Goal: Information Seeking & Learning: Find specific fact

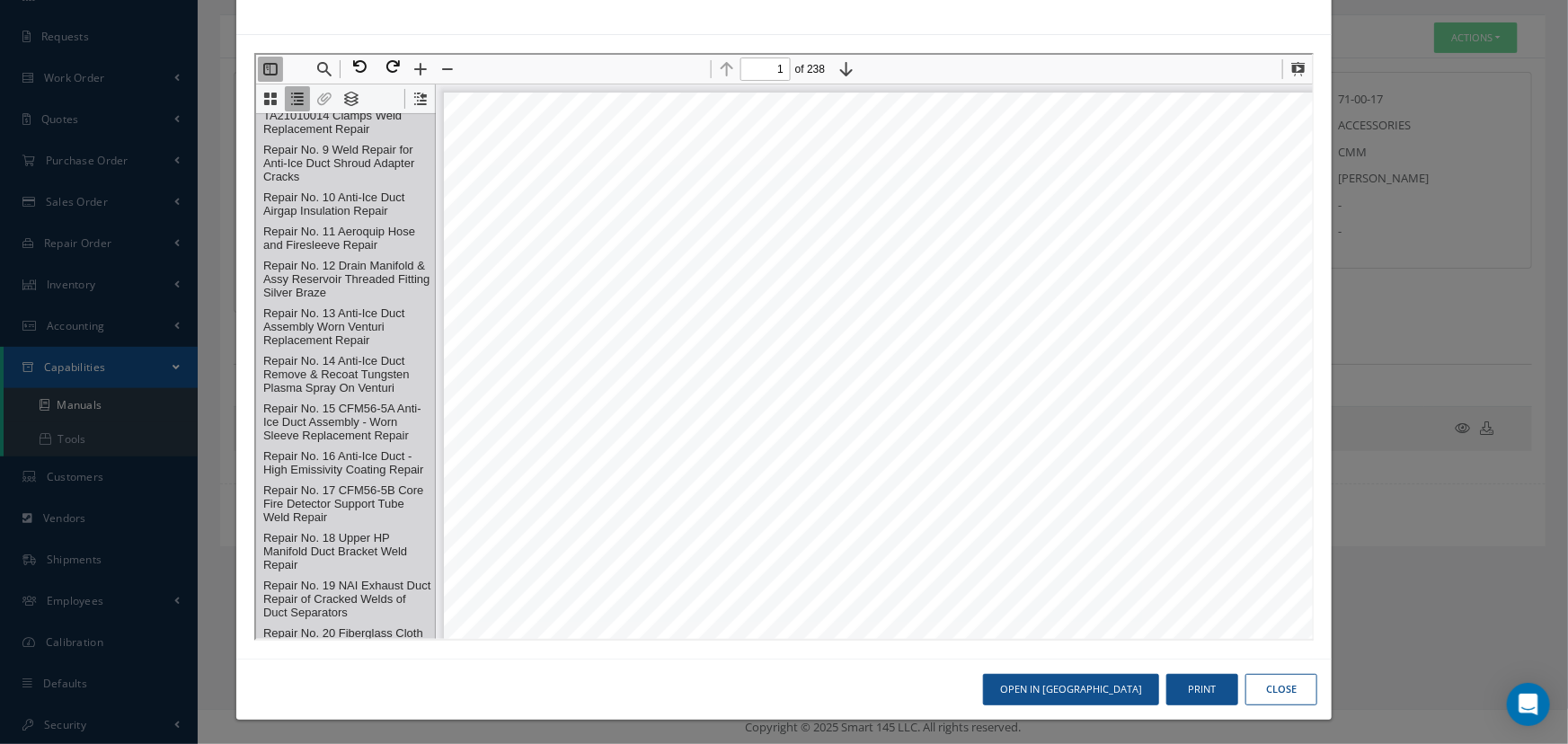
scroll to position [1, 0]
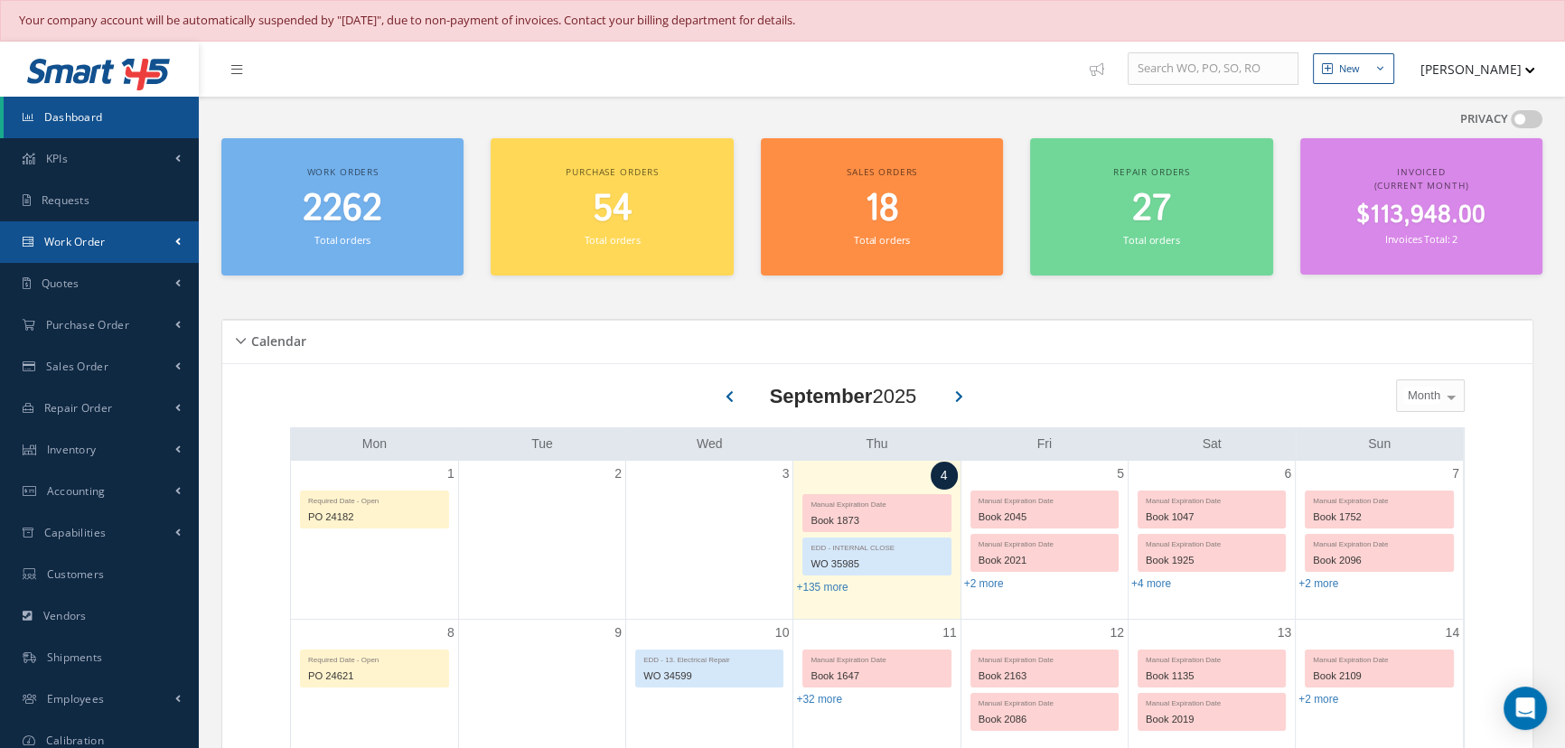
click at [96, 249] on link "Work Order" at bounding box center [99, 242] width 199 height 42
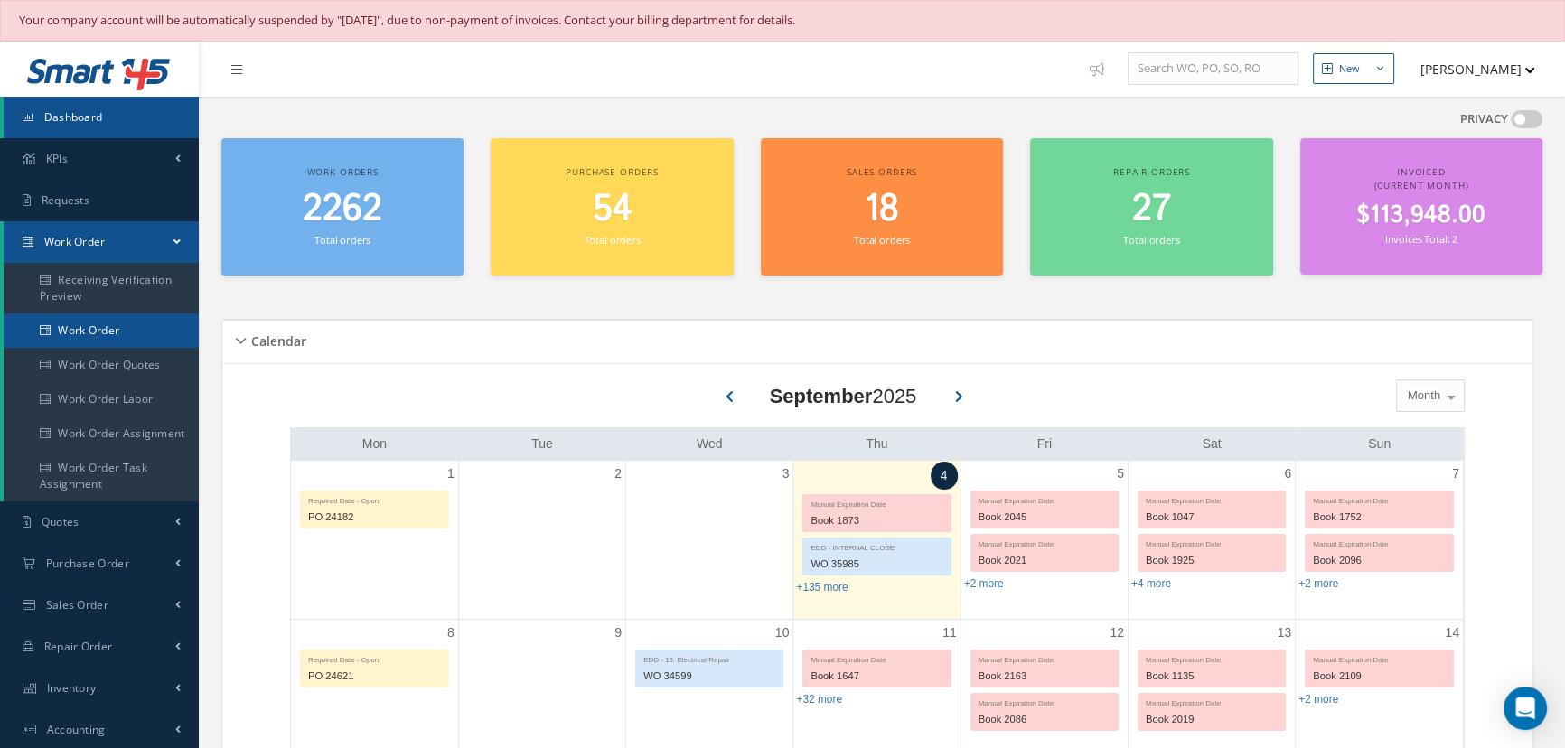
click at [99, 321] on link "Work Order" at bounding box center [101, 331] width 195 height 34
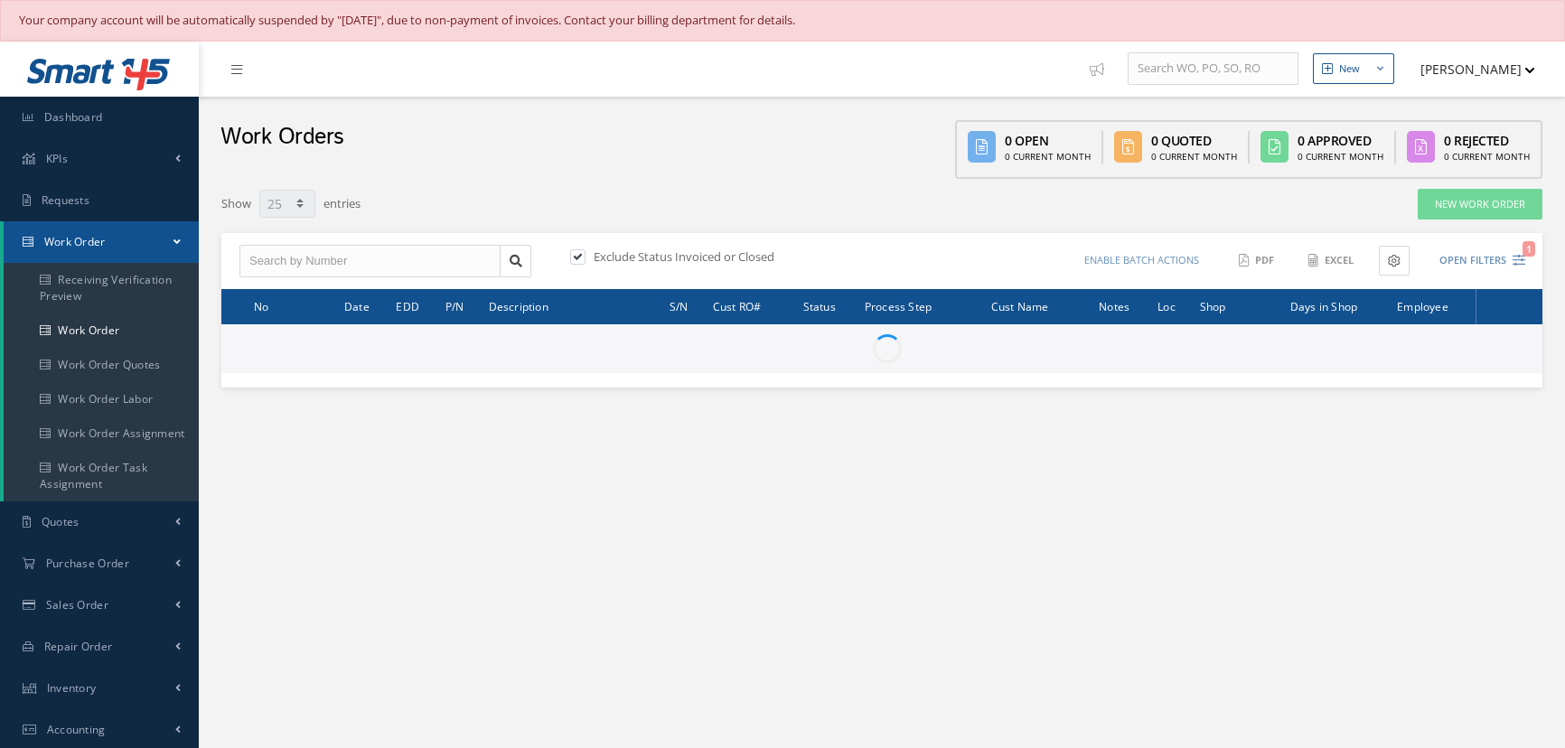
select select "25"
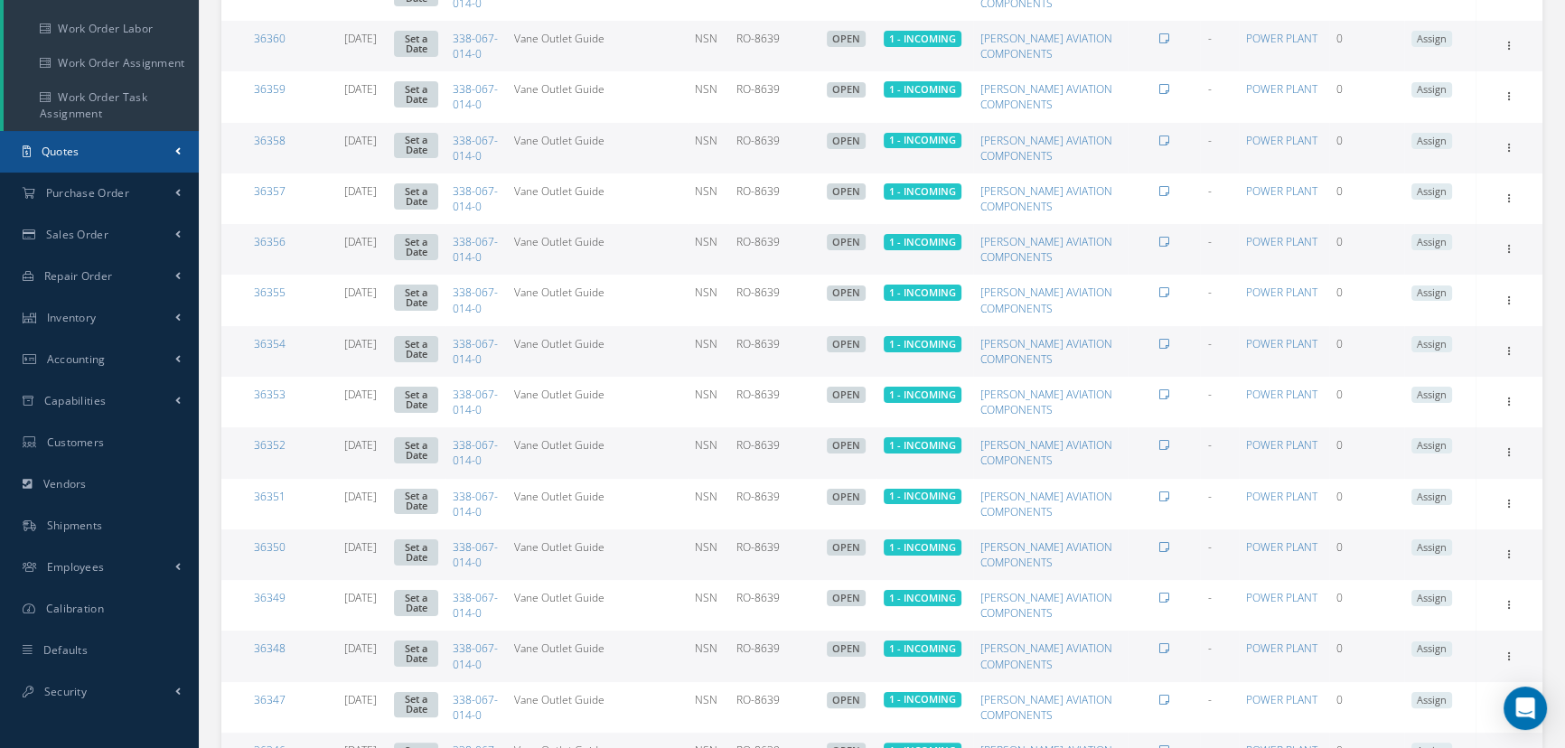
scroll to position [410, 0]
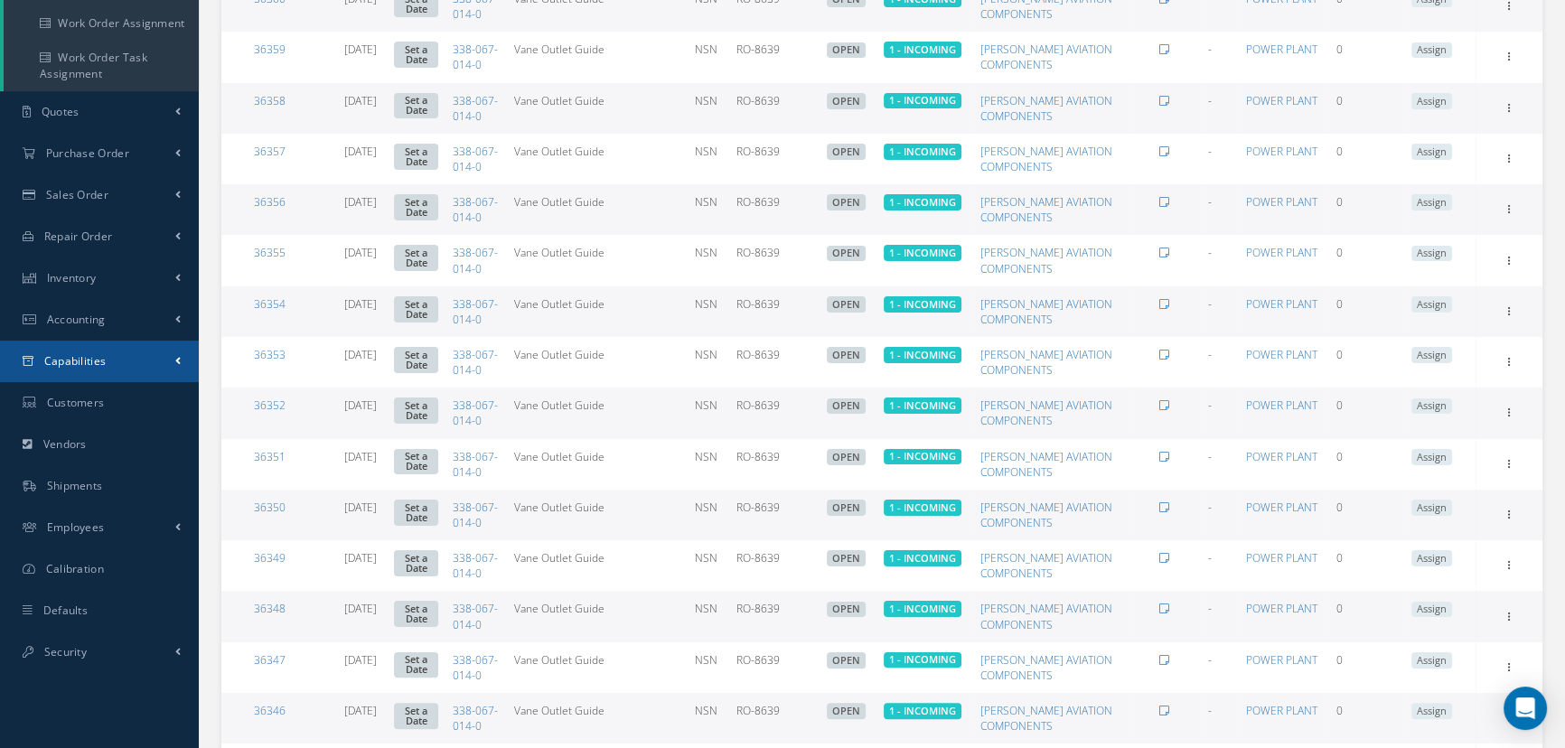
click at [88, 364] on span "Capabilities" at bounding box center [75, 360] width 62 height 15
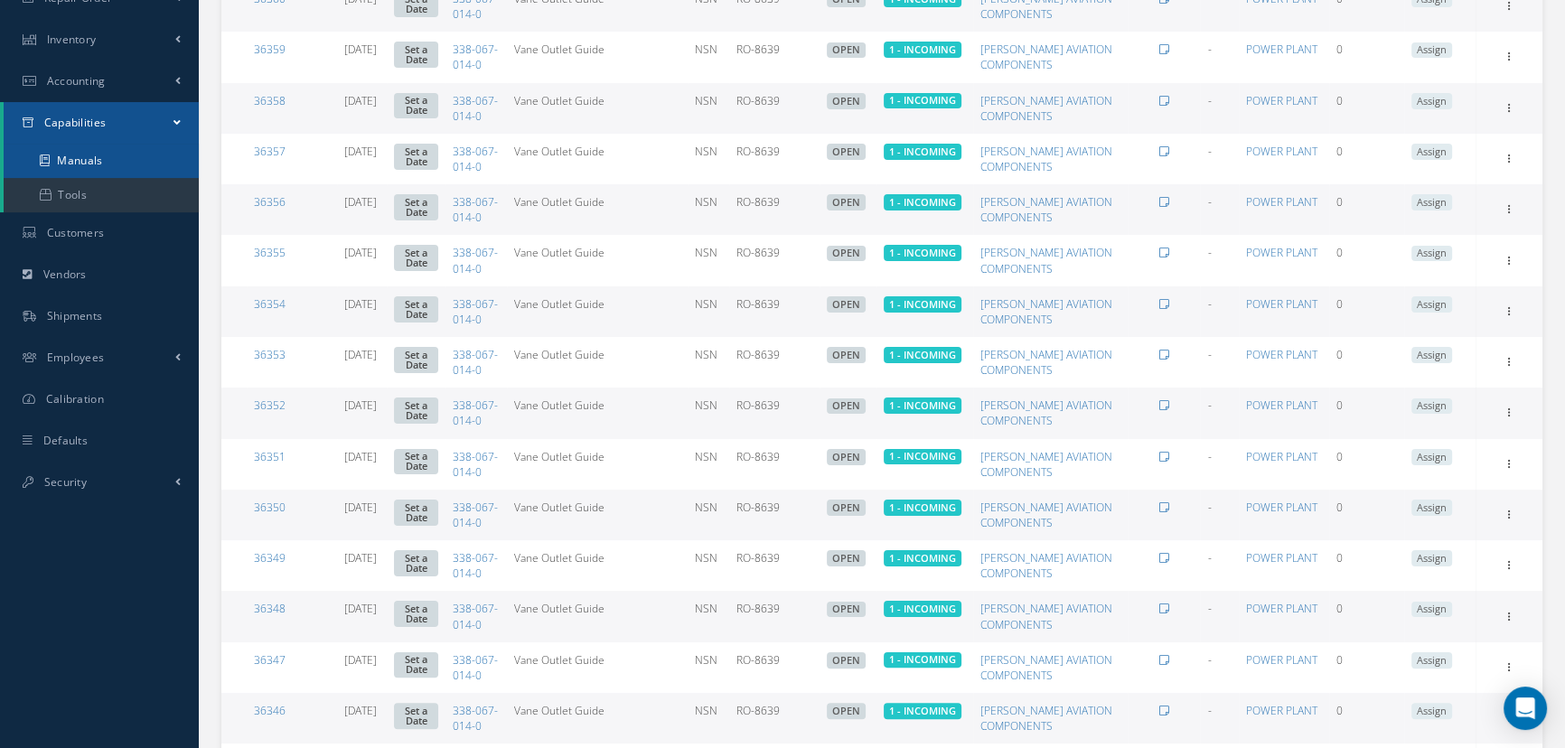
click at [102, 164] on link "Manuals" at bounding box center [101, 161] width 195 height 34
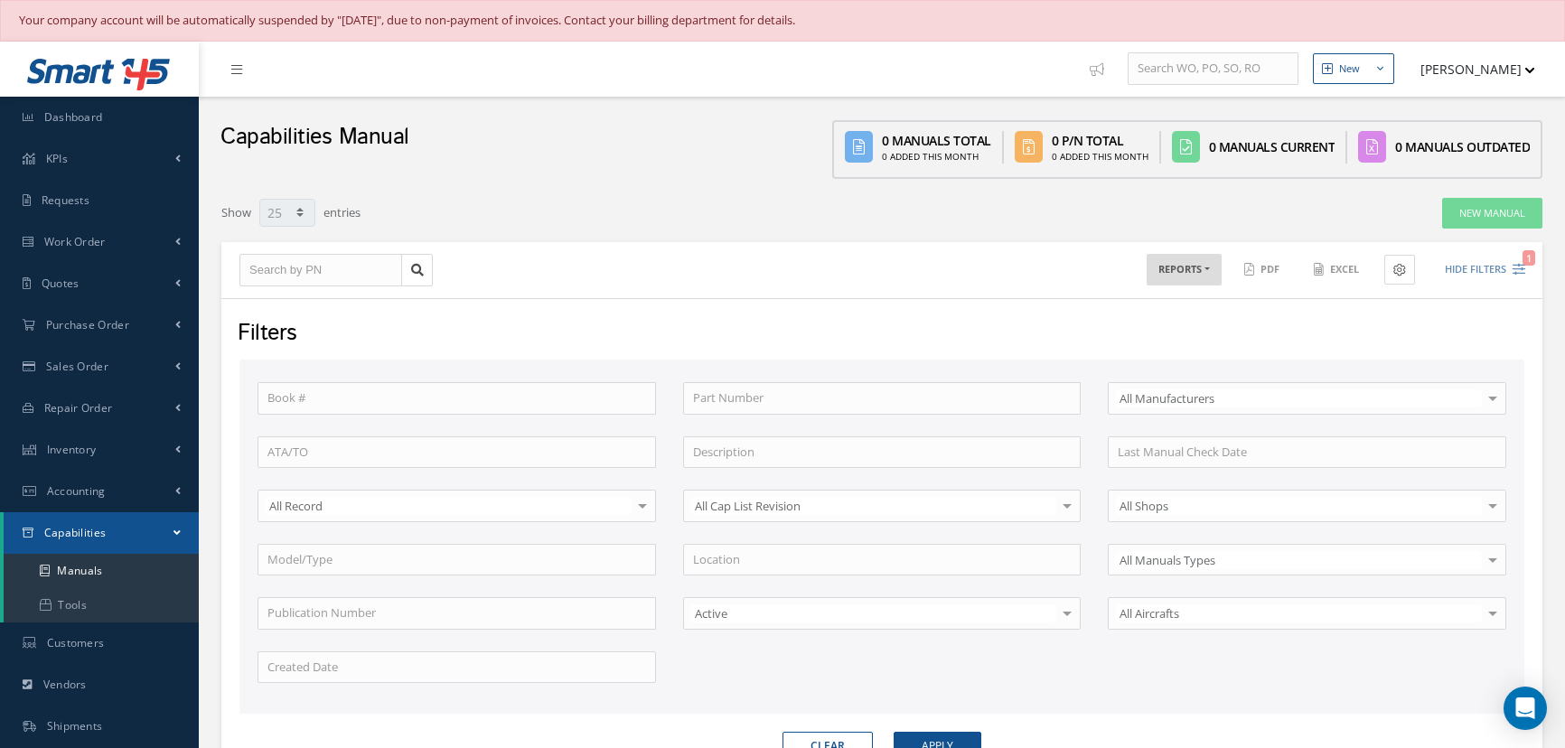
select select "25"
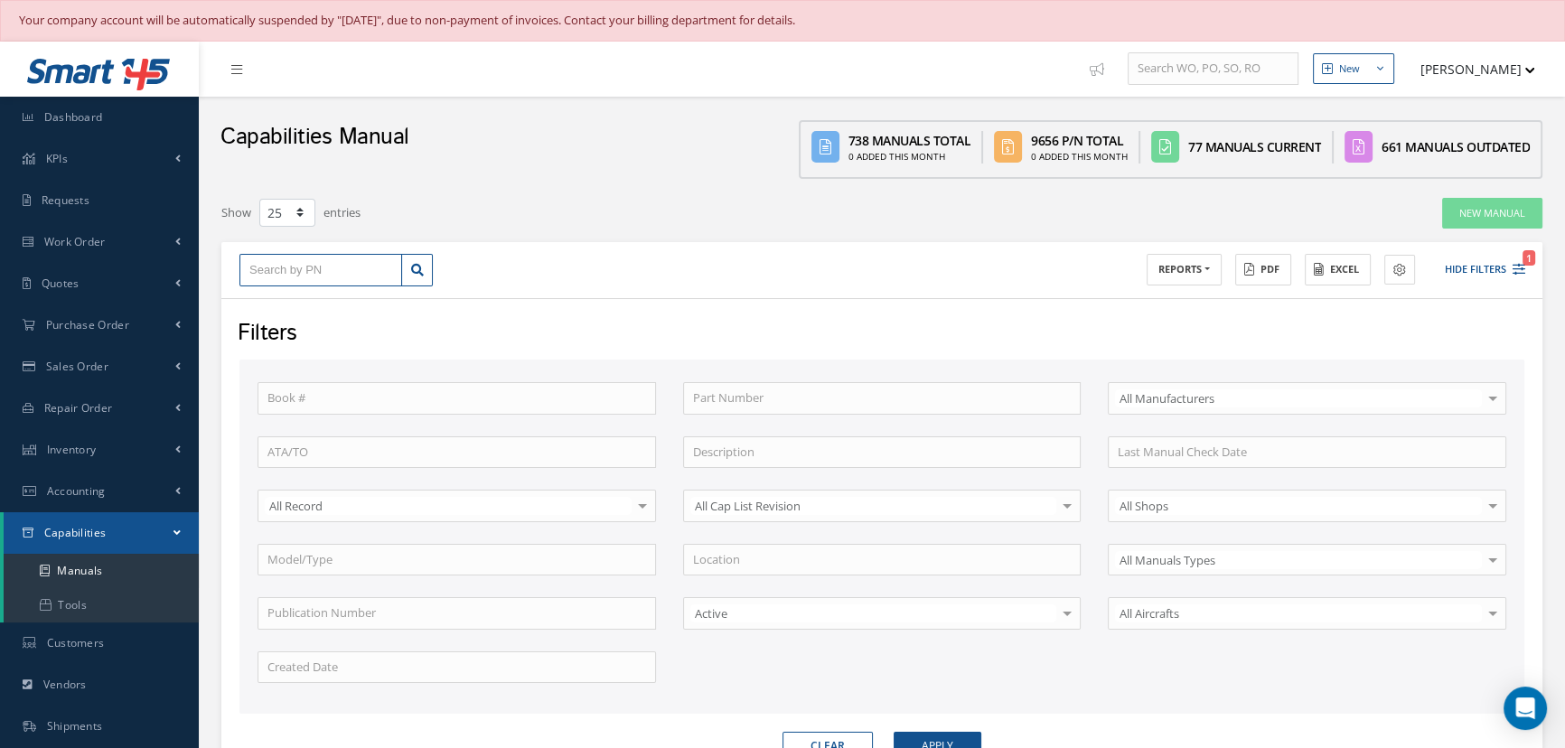
click at [279, 263] on input "text" at bounding box center [320, 270] width 163 height 33
click at [267, 262] on input "text" at bounding box center [320, 270] width 163 height 33
type input "2"
type input "27"
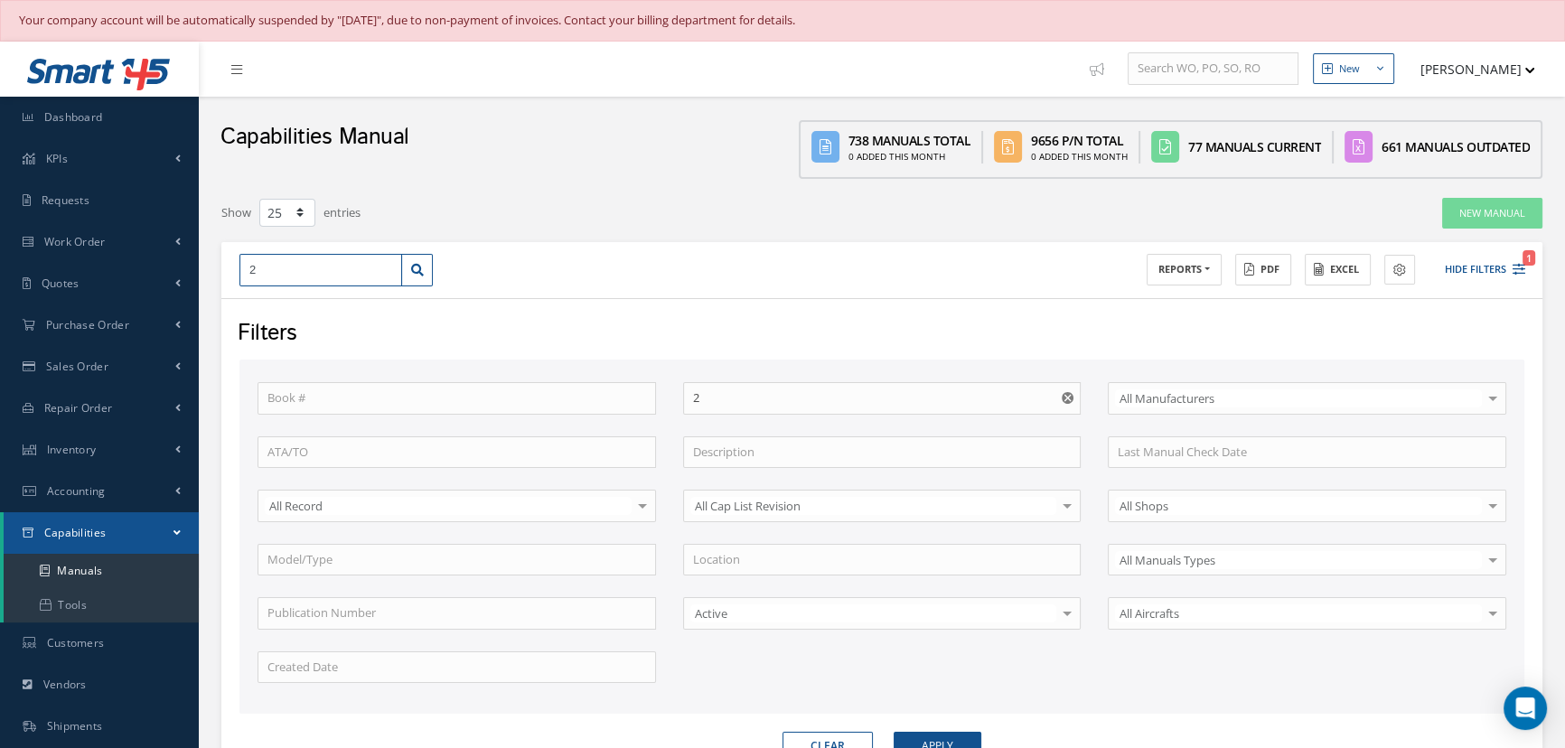
type input "27"
type input "278"
type input "2780"
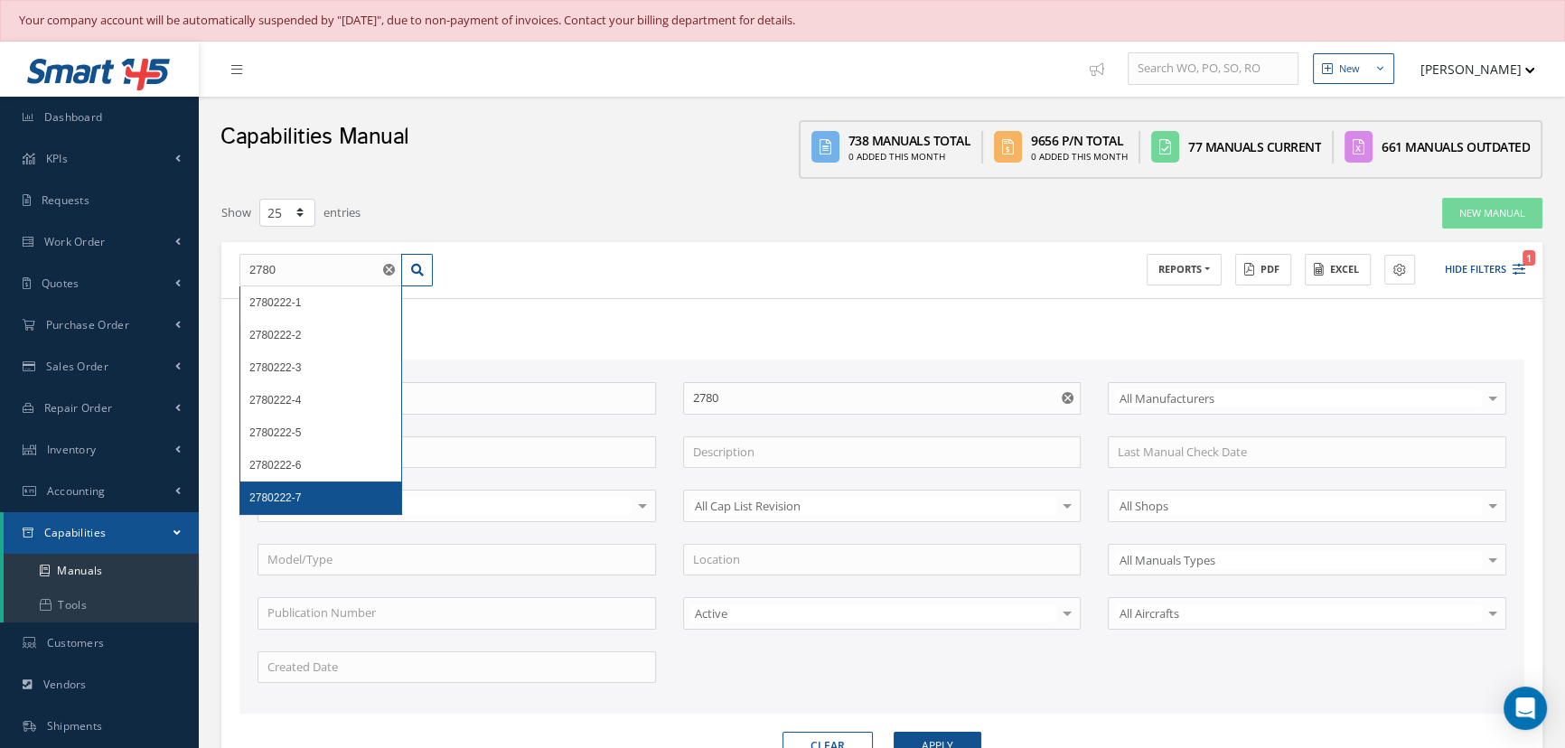
click at [311, 489] on div "2780222-7" at bounding box center [320, 498] width 143 height 18
type input "2780222-7"
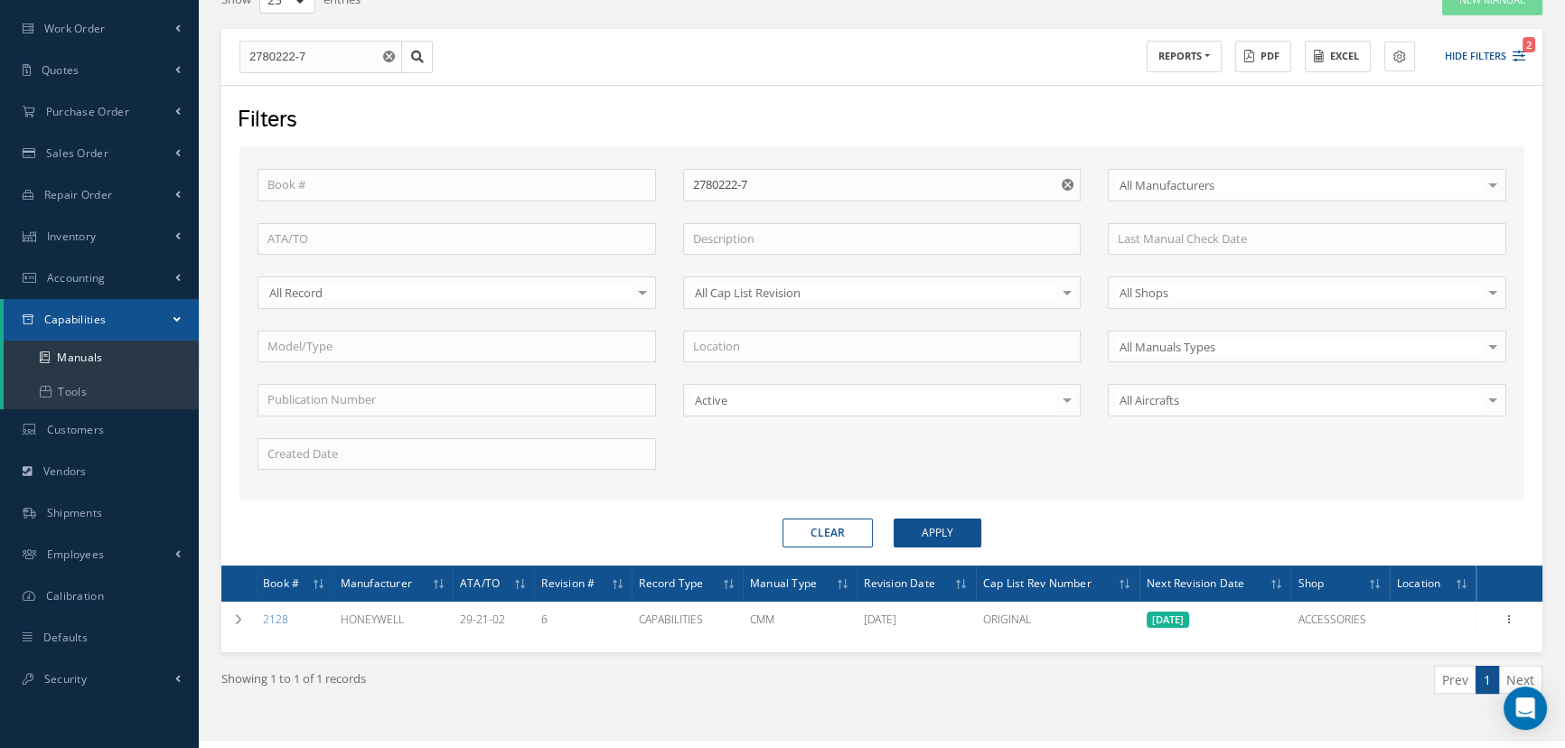
scroll to position [239, 0]
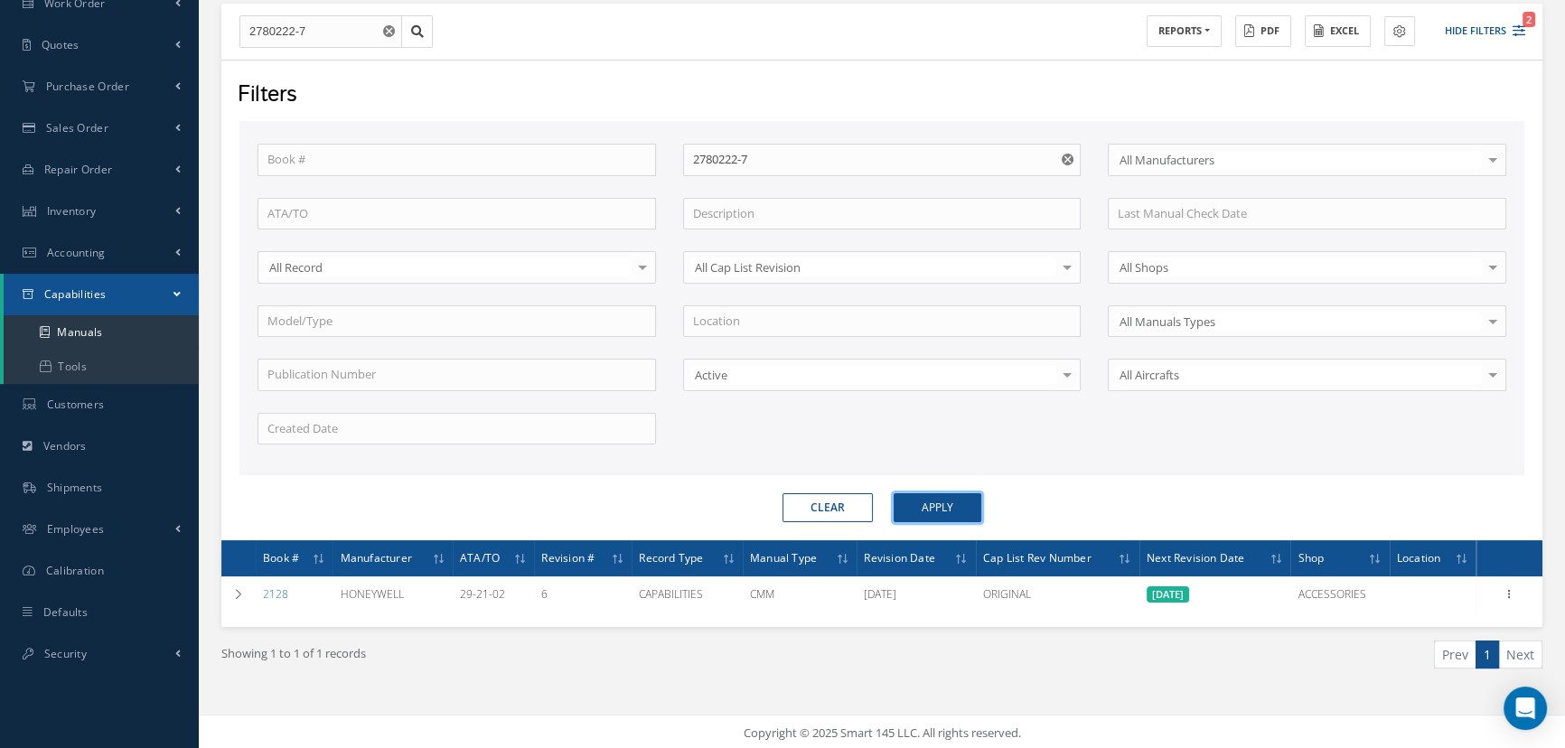
click at [939, 497] on button "Apply" at bounding box center [938, 507] width 88 height 29
